Goal: Transaction & Acquisition: Purchase product/service

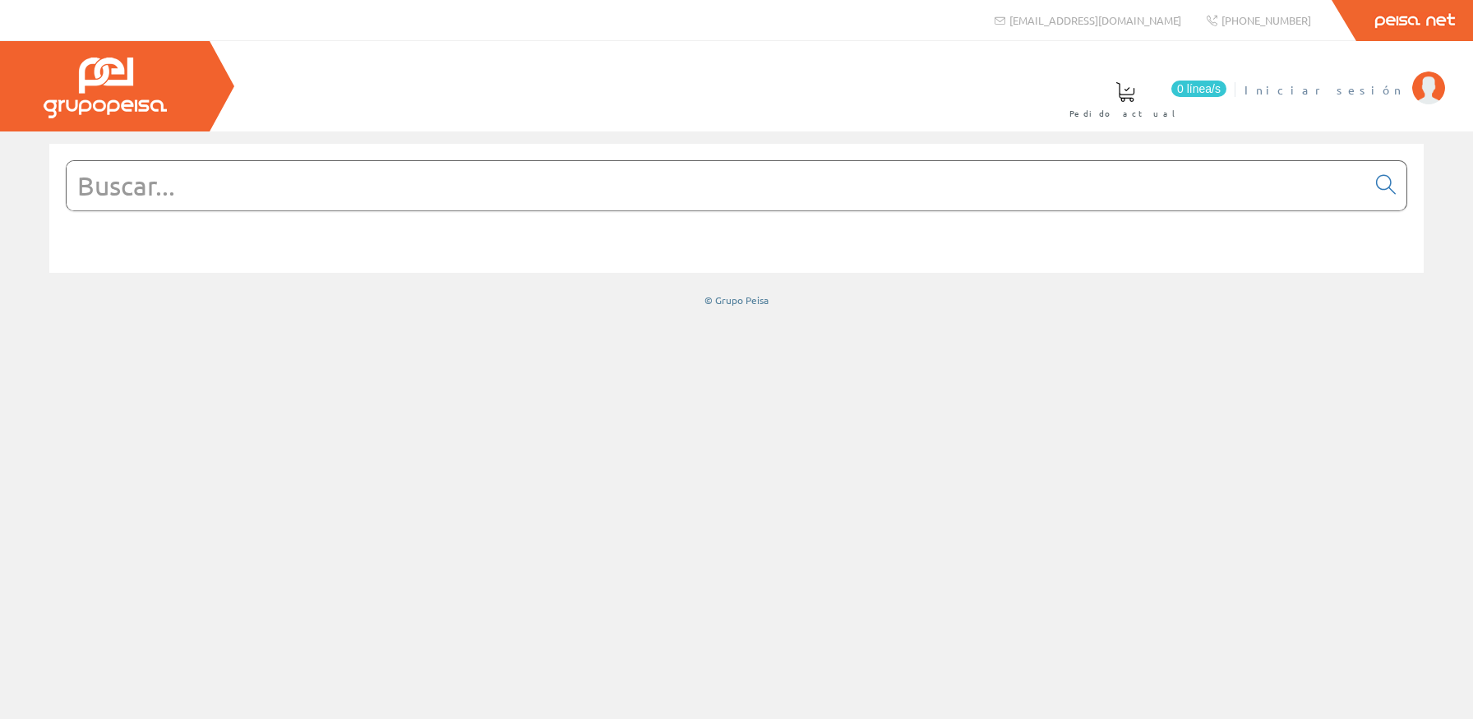
click at [1380, 89] on span "Iniciar sesión" at bounding box center [1323, 89] width 159 height 16
click at [768, 196] on input "text" at bounding box center [716, 185] width 1299 height 49
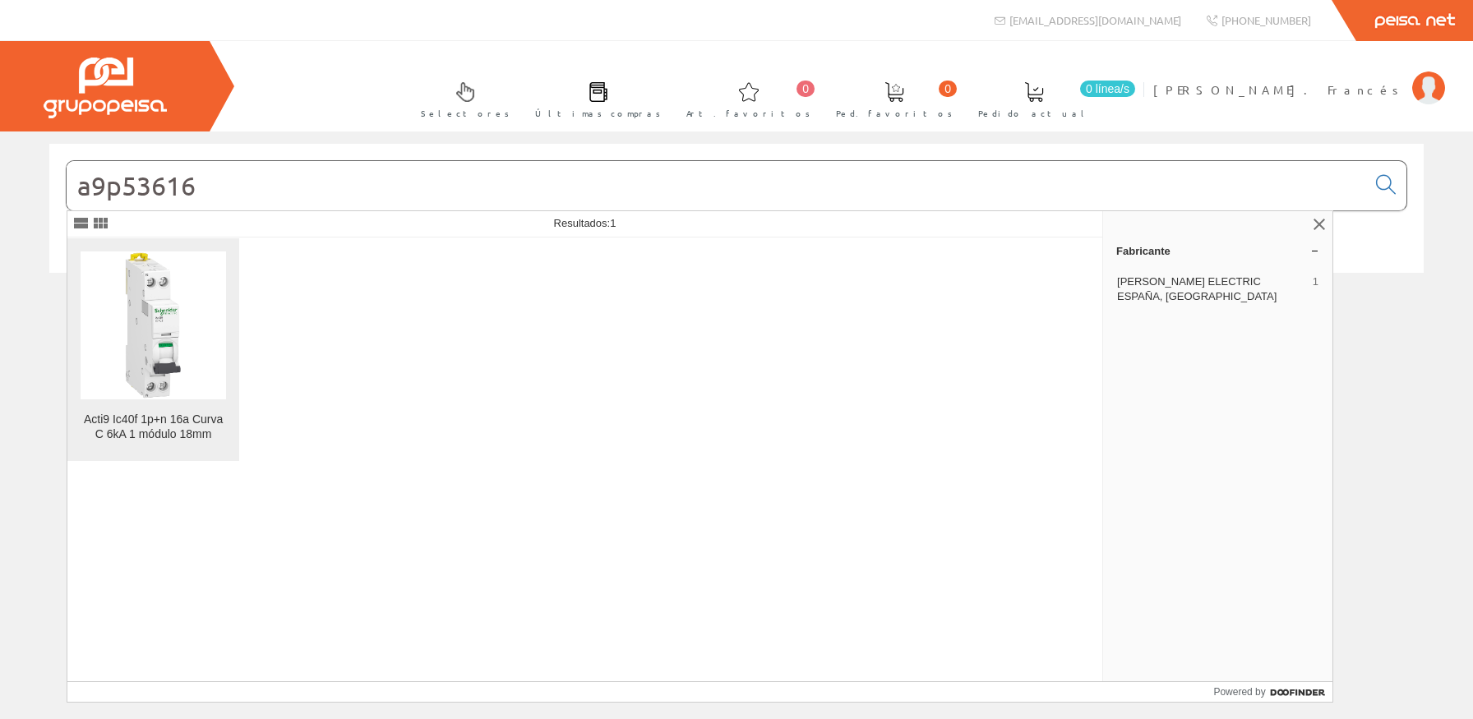
type input "a9p53616"
click at [168, 321] on img at bounding box center [153, 324] width 145 height 145
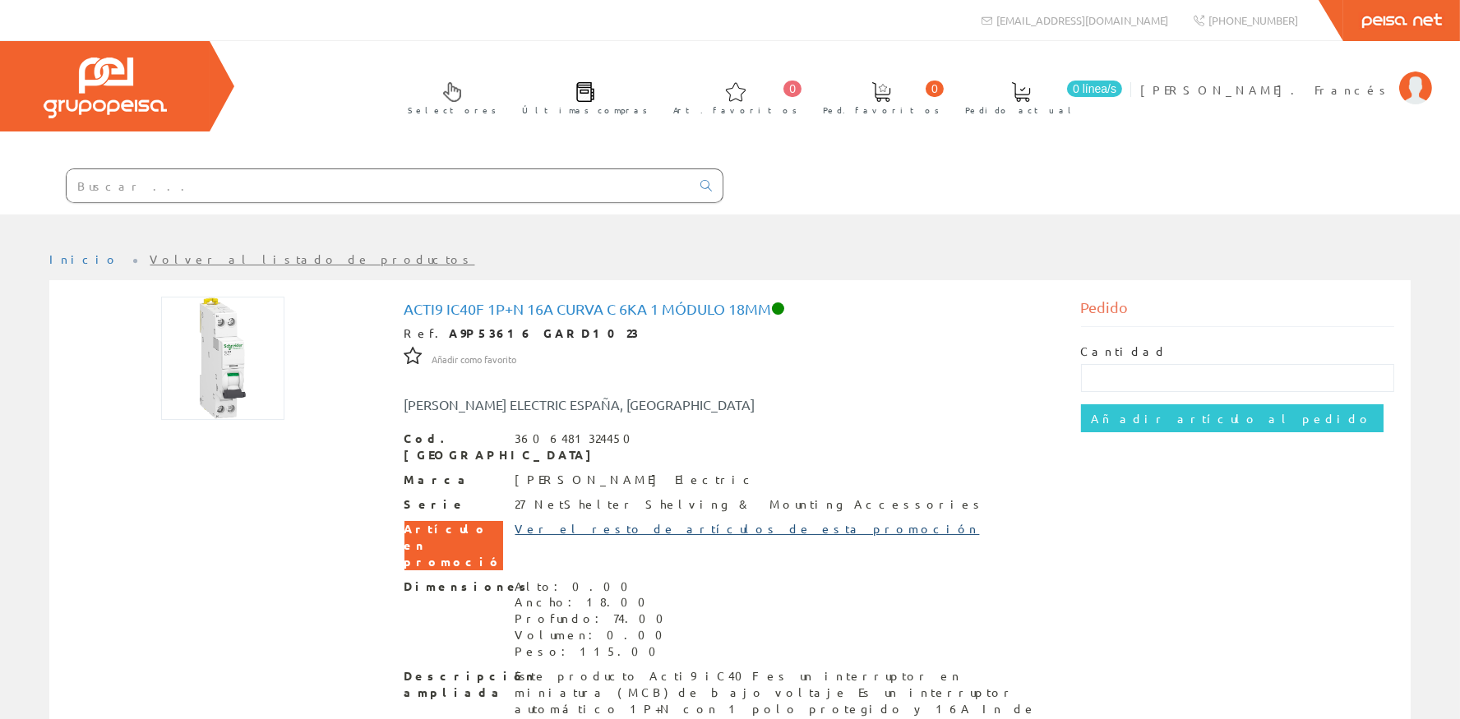
scroll to position [73, 0]
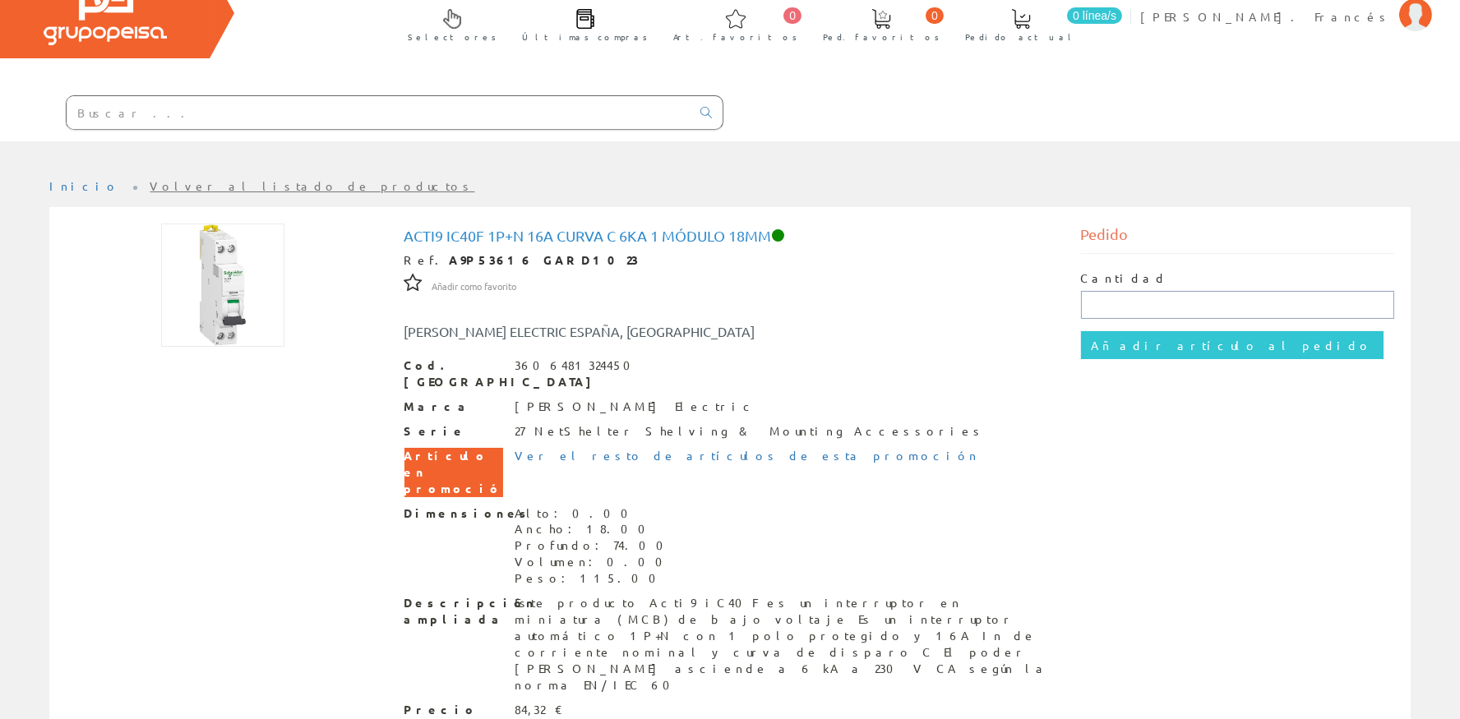
click at [1126, 316] on input "text" at bounding box center [1238, 305] width 314 height 28
type input "8"
click at [1165, 349] on input "Añadir artículo al pedido" at bounding box center [1232, 345] width 302 height 28
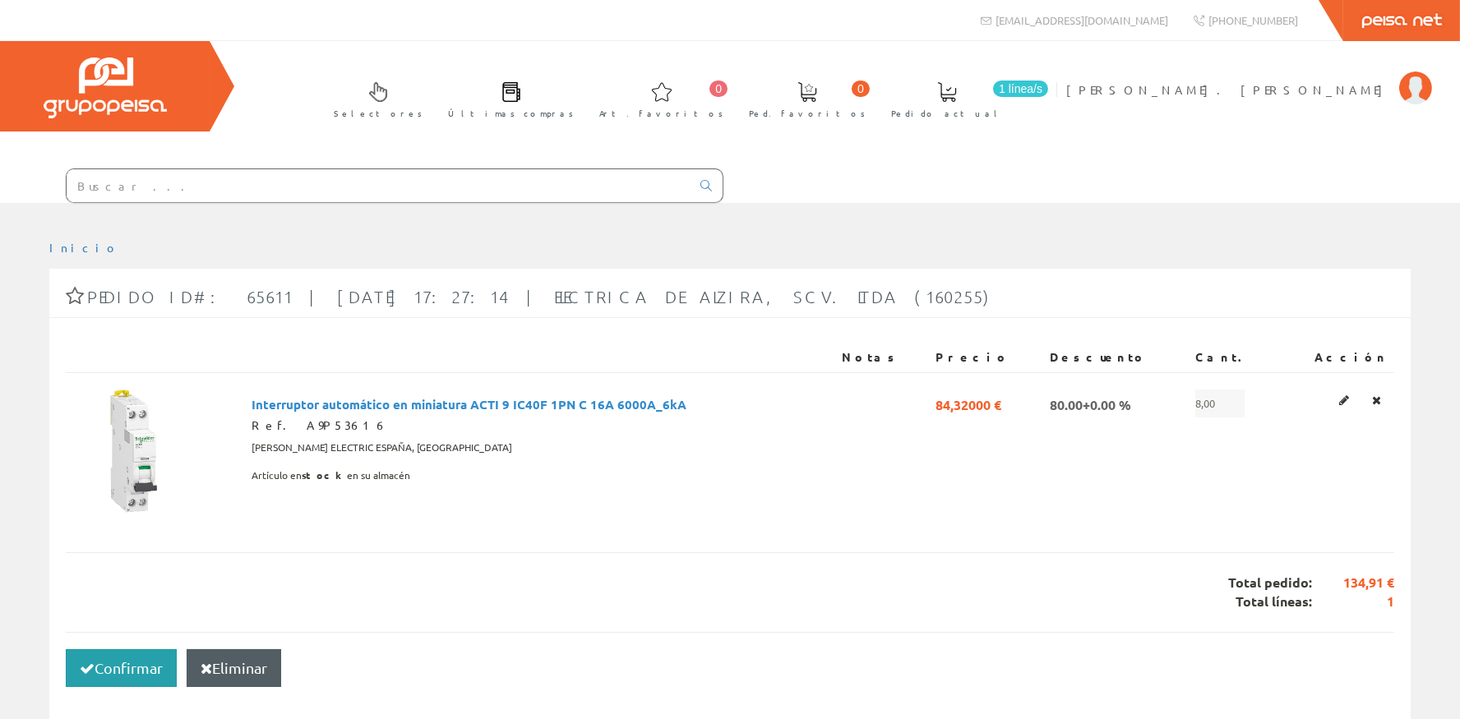
click at [122, 668] on button "Confirmar" at bounding box center [121, 668] width 111 height 38
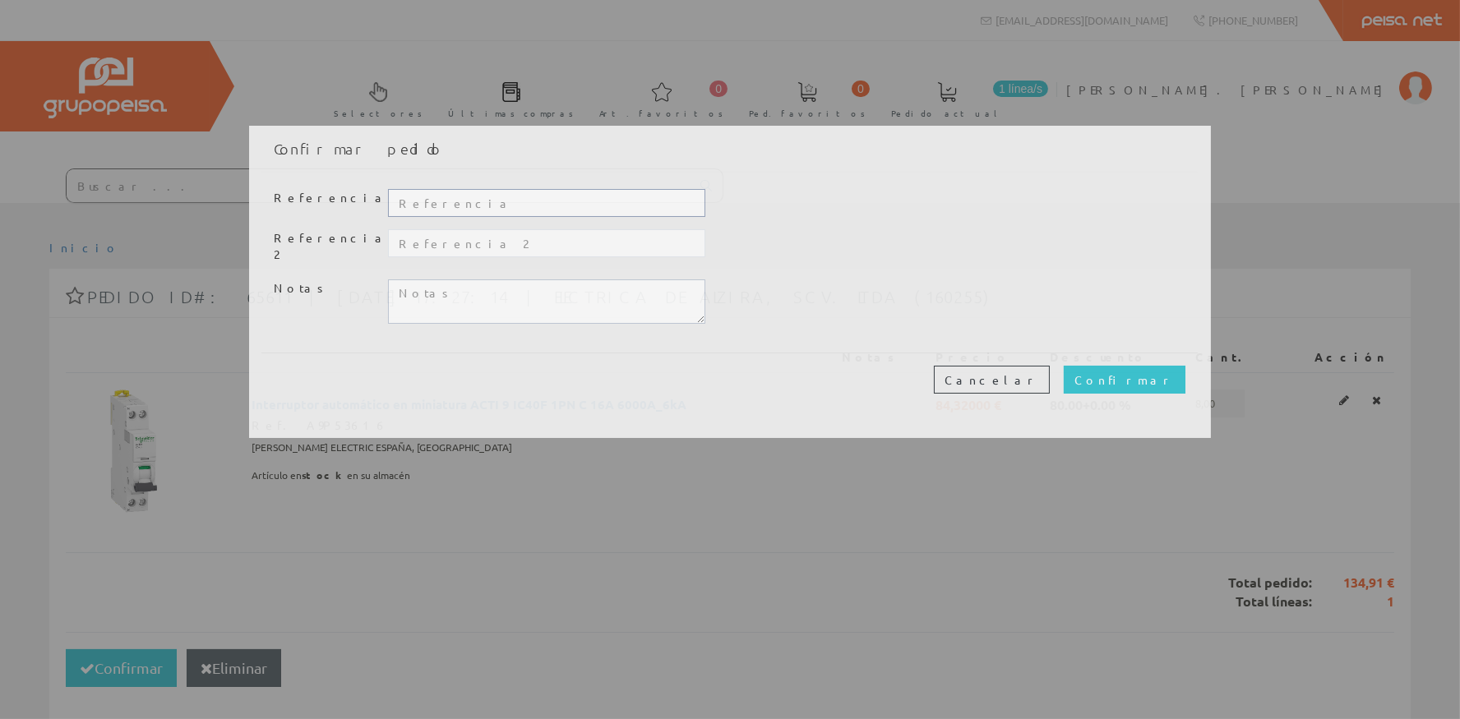
click at [422, 204] on input "text" at bounding box center [546, 203] width 317 height 28
type input "20328"
click at [1165, 366] on input "Confirmar" at bounding box center [1125, 380] width 122 height 28
